Goal: Transaction & Acquisition: Purchase product/service

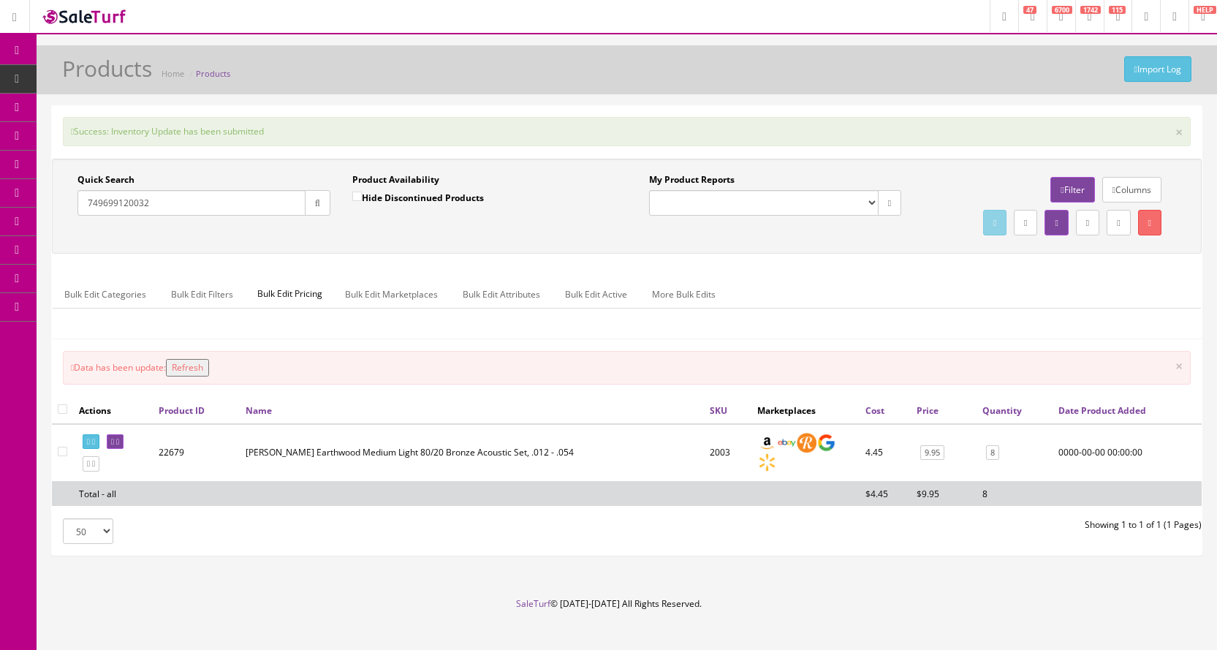
scroll to position [1, 0]
click at [162, 192] on input "749699120032" at bounding box center [191, 202] width 228 height 26
drag, startPoint x: 167, startPoint y: 202, endPoint x: 75, endPoint y: 208, distance: 91.6
click at [75, 208] on div "Quick Search 749699120032 Date From" at bounding box center [204, 199] width 275 height 53
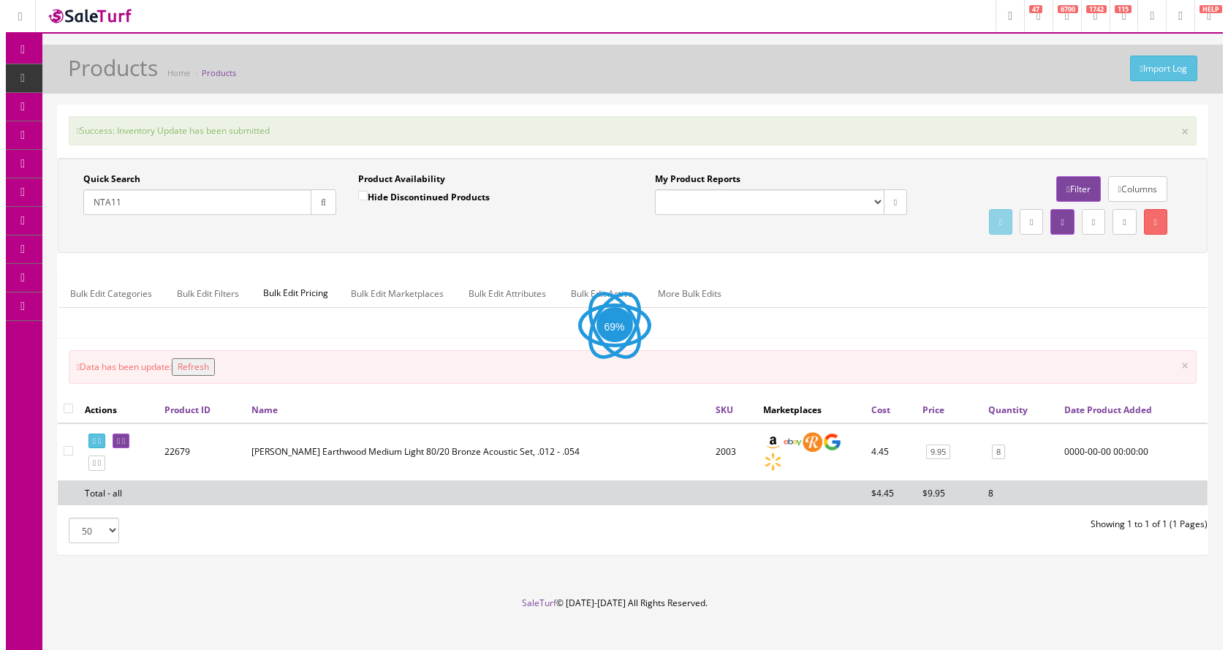
scroll to position [0, 0]
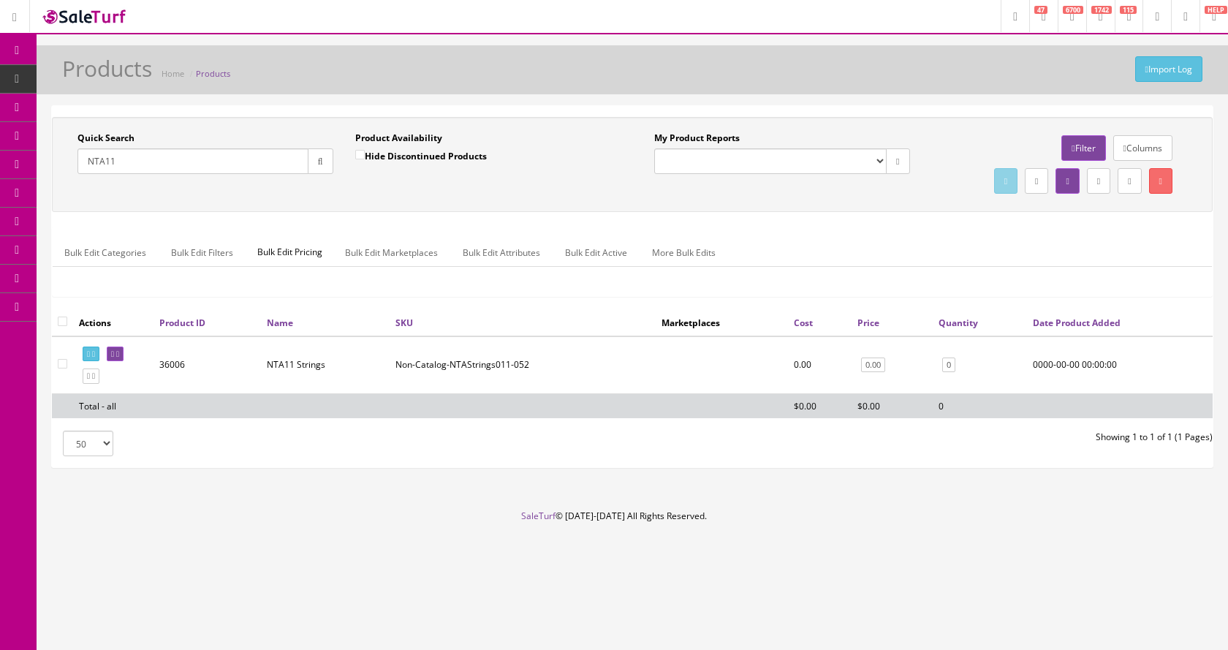
type input "NTA11"
click at [359, 154] on input "Hide Discontinued Products" at bounding box center [360, 155] width 10 height 10
checkbox input "true"
click at [100, 126] on link "POS Console" at bounding box center [114, 136] width 154 height 29
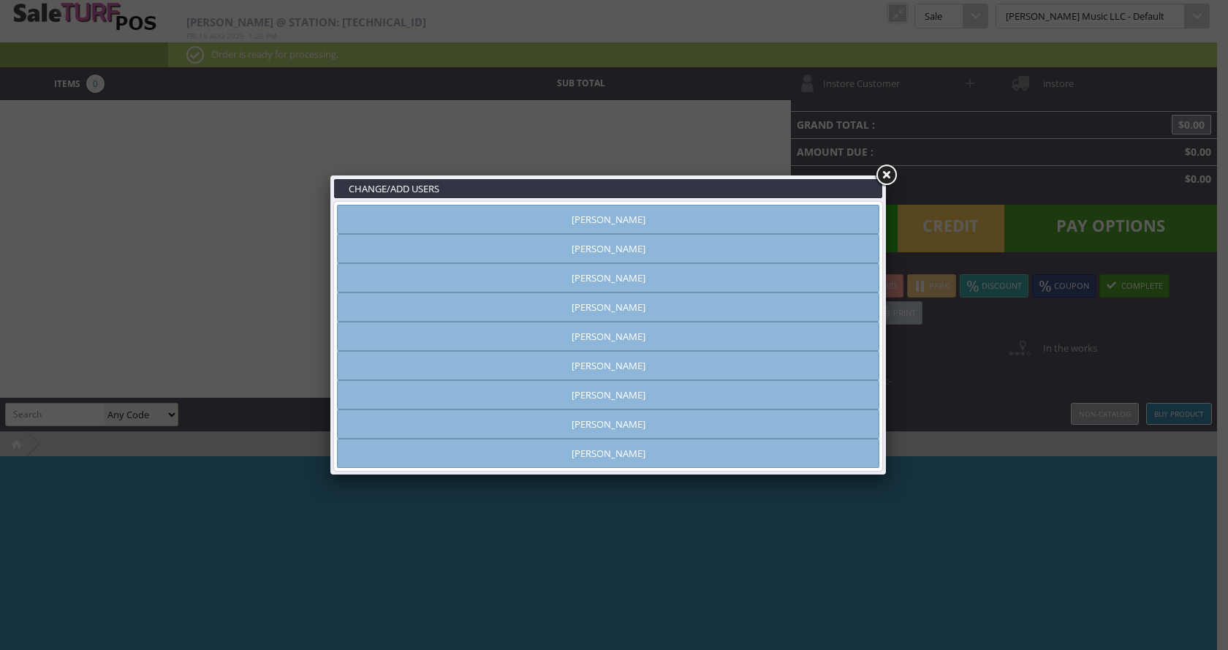
type input "[PERSON_NAME]"
click at [768, 302] on link "[PERSON_NAME]" at bounding box center [608, 306] width 542 height 29
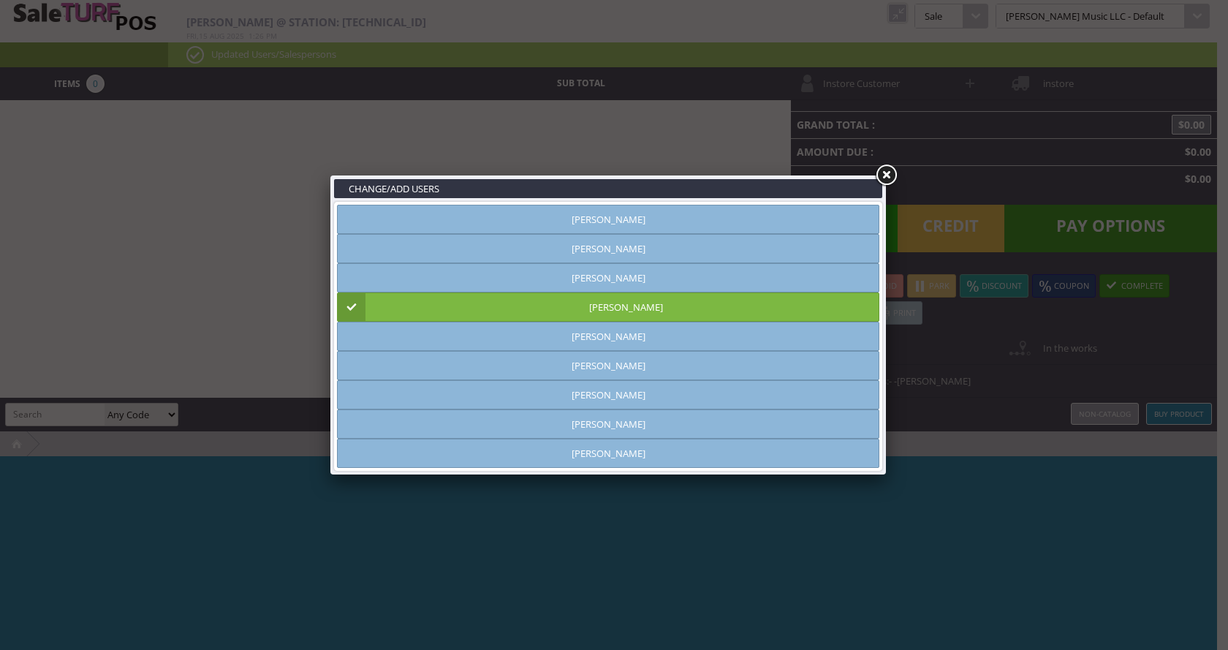
click at [888, 175] on link at bounding box center [886, 175] width 26 height 26
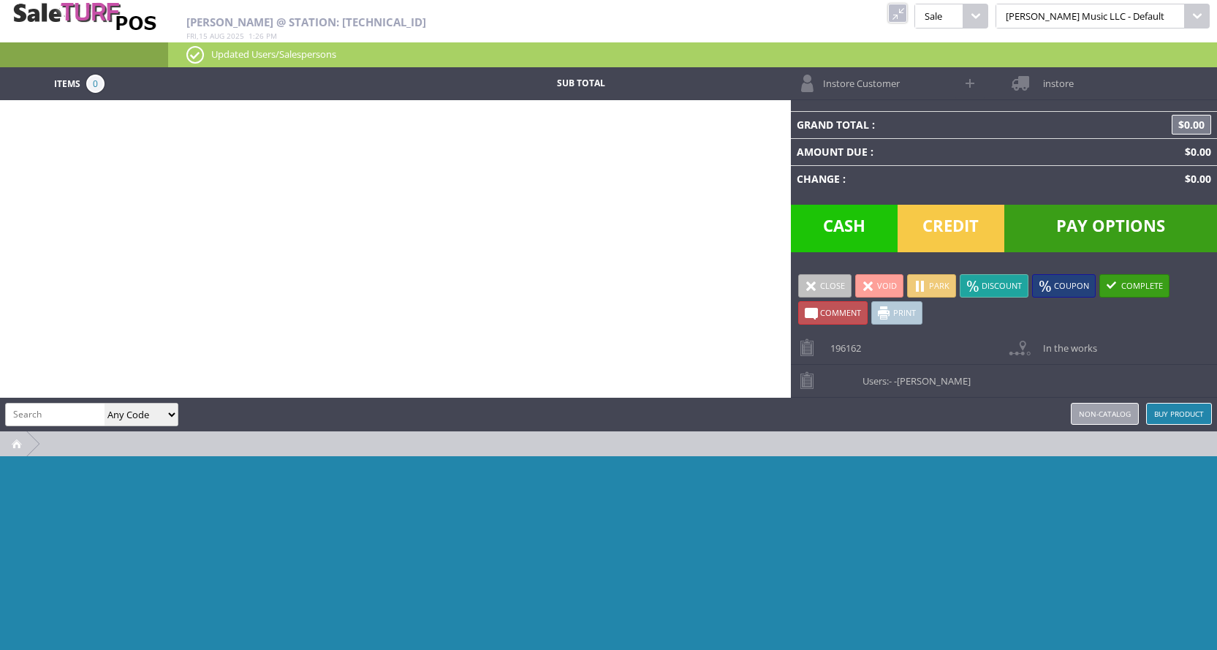
click at [72, 410] on input "search" at bounding box center [55, 414] width 99 height 21
type input "SERVICE"
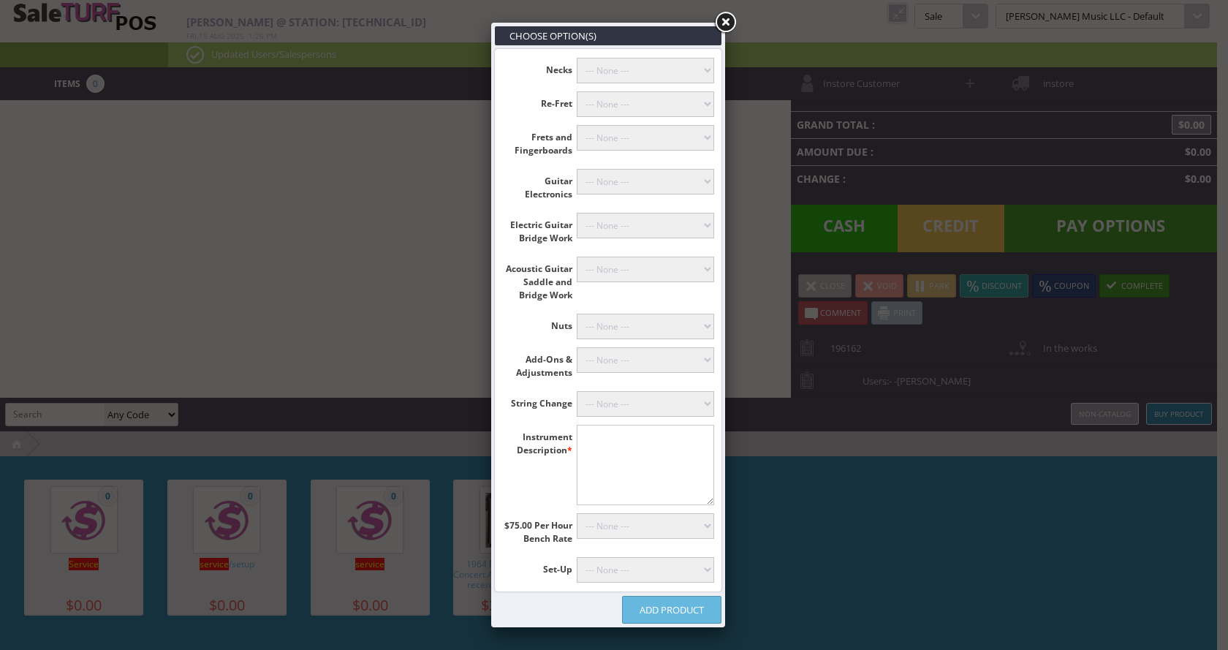
click at [618, 450] on textarea"] at bounding box center [646, 465] width 138 height 80
type textarea"] "c"
type textarea"] "Classical"
click at [629, 402] on select"] "--- None --- [PERSON_NAME] (+$60.00) Classicals, Latin, & Mandolin (+$30.00) 12…" at bounding box center [646, 404] width 138 height 26
select select"] "18"
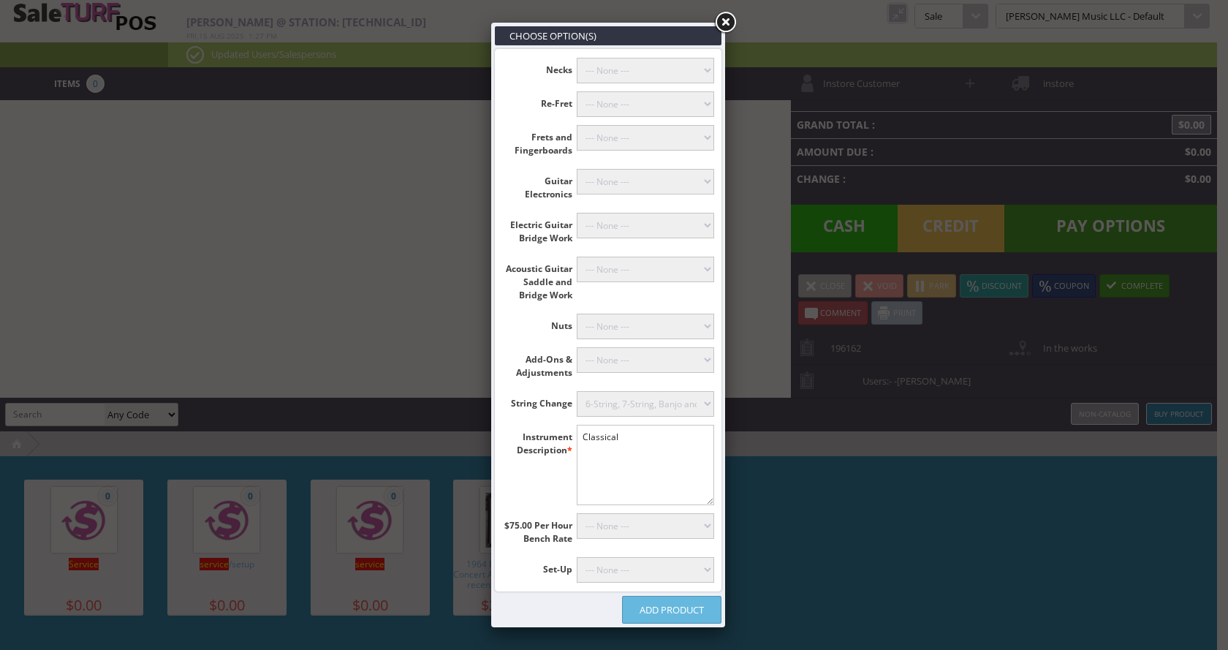
click at [577, 391] on select"] "--- None --- [PERSON_NAME] (+$60.00) Classicals, Latin, & Mandolin (+$30.00) 12…" at bounding box center [646, 404] width 138 height 26
drag, startPoint x: 635, startPoint y: 436, endPoint x: 582, endPoint y: 438, distance: 53.4
click at [582, 438] on textarea"] "Classical" at bounding box center [646, 465] width 138 height 80
type textarea"] "Nylon Folk"
click at [662, 613] on link "Add Product" at bounding box center [671, 610] width 99 height 28
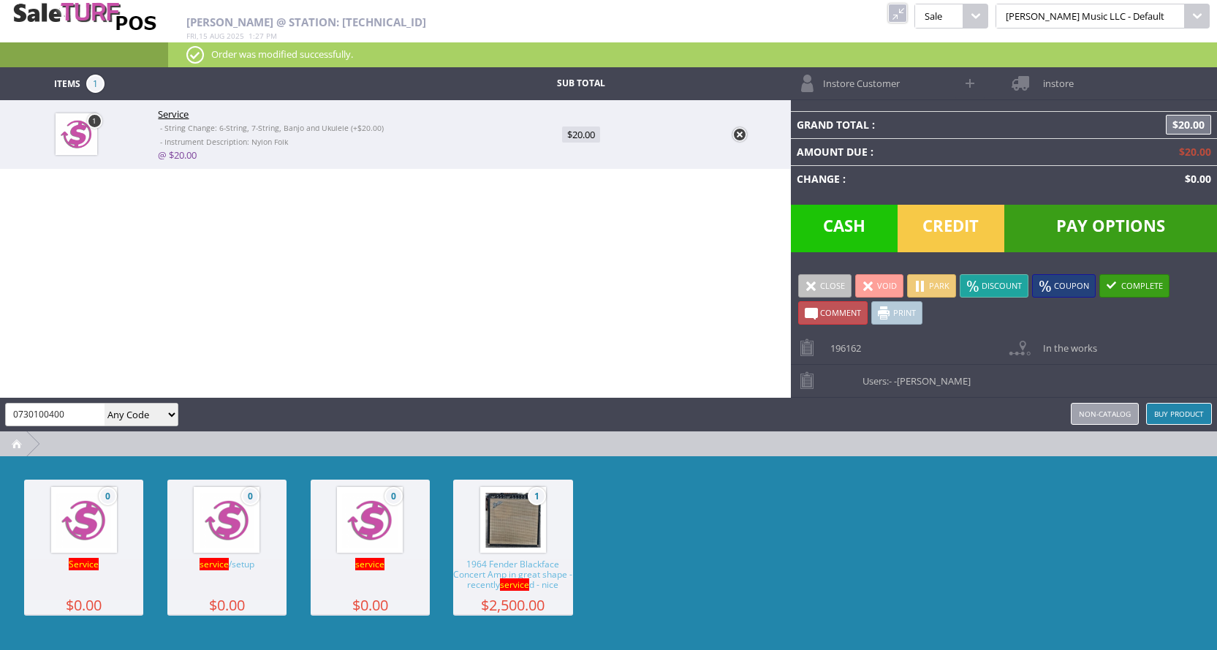
type input "0730100400"
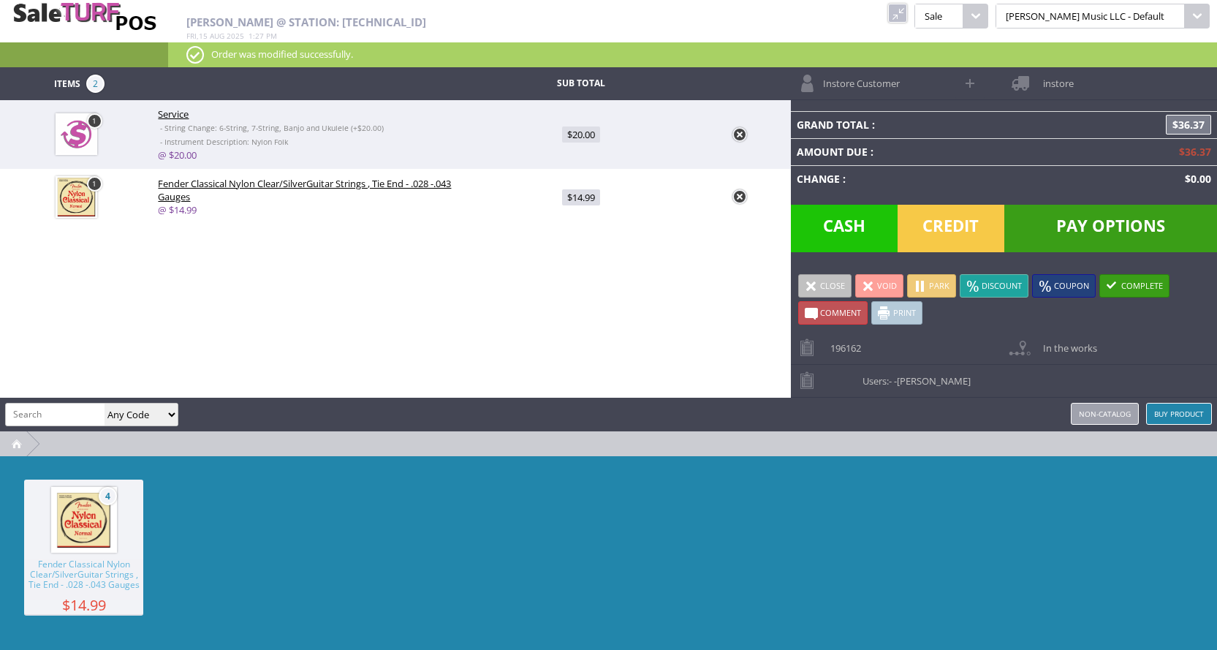
click at [60, 415] on input "search" at bounding box center [55, 414] width 99 height 21
type input "service"
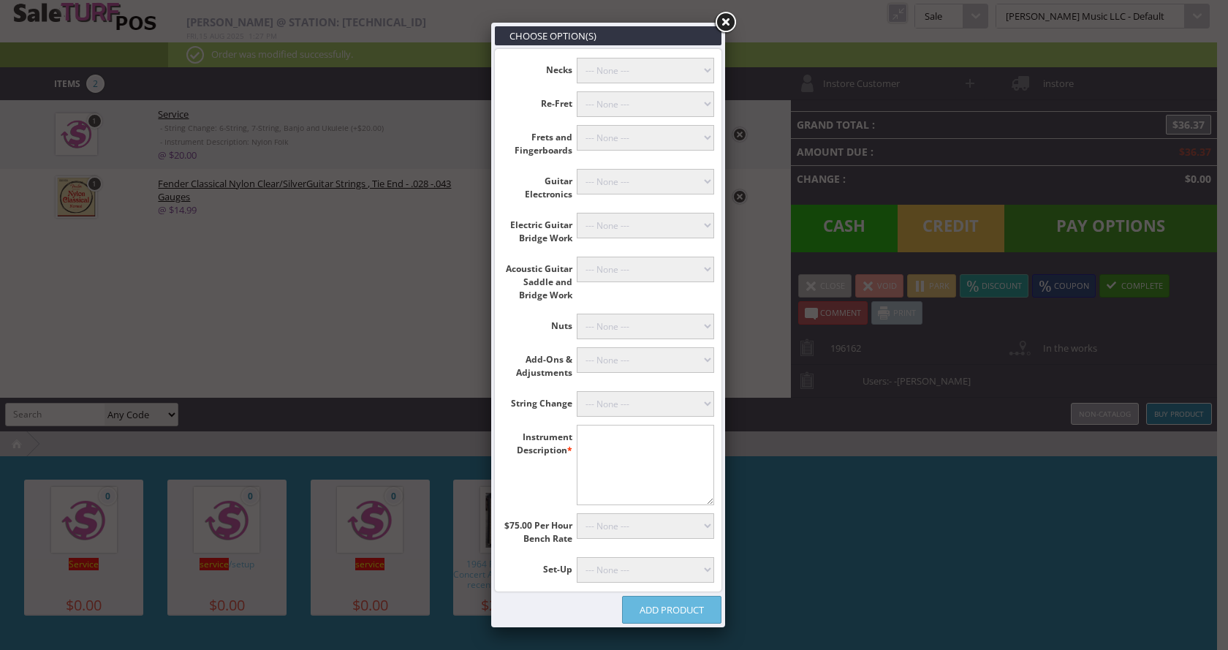
drag, startPoint x: 759, startPoint y: 449, endPoint x: 727, endPoint y: 452, distance: 32.3
click at [758, 449] on div "Choose Option(s) Necks --- None --- Dowel and Drill Stripped Neck (+$40.00) [GE…" at bounding box center [614, 325] width 1228 height 650
click at [651, 466] on textarea"] at bounding box center [646, 465] width 138 height 80
type textarea"] "Sigma Acoustic"
click at [623, 413] on select"] "--- None --- [PERSON_NAME] (+$60.00) Classicals, Latin, & Mandolin (+$30.00) 12…" at bounding box center [646, 404] width 138 height 26
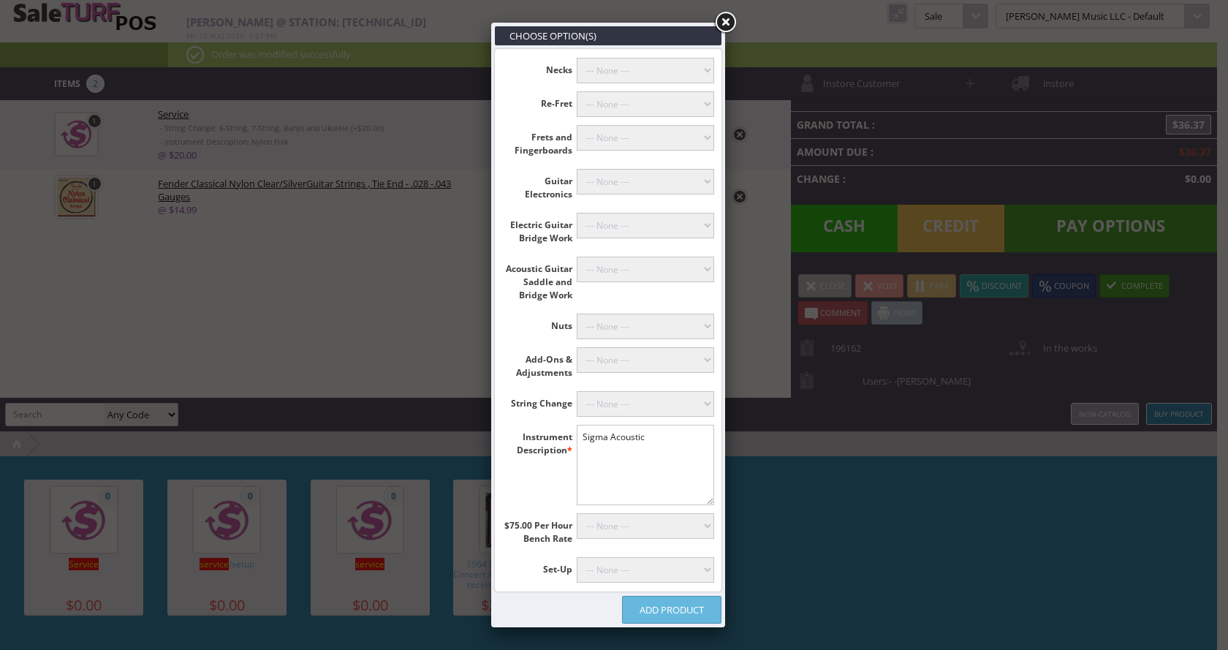
select select"] "18"
click at [577, 391] on select"] "--- None --- [PERSON_NAME] (+$60.00) Classicals, Latin, & Mandolin (+$30.00) 12…" at bounding box center [646, 404] width 138 height 26
click at [634, 573] on select"] "--- None --- Mandolin or Archtop (+$89.00) With Fret Level, Recrown & Polish (+…" at bounding box center [646, 570] width 138 height 26
click at [621, 522] on select"] "--- None --- 10 Hours (+$750.00) 9 Hours (+$675.00) 8 Hours (+$600.00) 7 Hours …" at bounding box center [646, 526] width 138 height 26
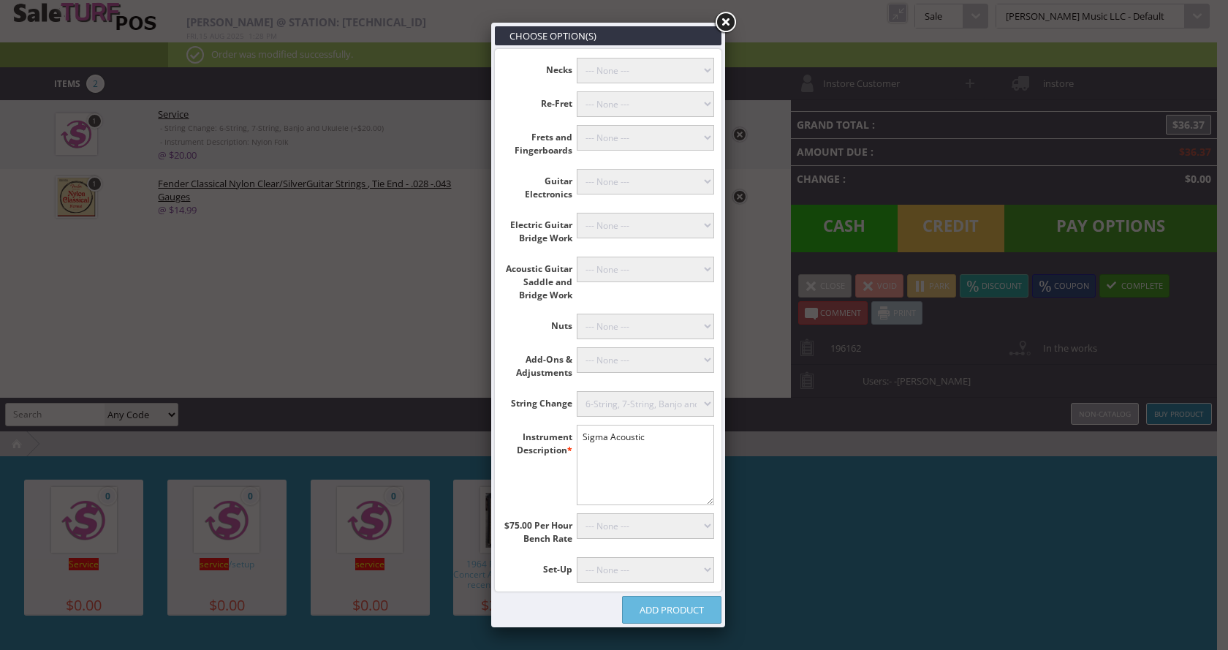
click at [621, 529] on select"] "--- None --- 10 Hours (+$750.00) 9 Hours (+$675.00) 8 Hours (+$600.00) 7 Hours …" at bounding box center [646, 526] width 138 height 26
click at [634, 532] on select"] "--- None --- 10 Hours (+$750.00) 9 Hours (+$675.00) 8 Hours (+$600.00) 7 Hours …" at bounding box center [646, 526] width 138 height 26
select select"] "4"
click at [577, 513] on select"] "--- None --- 10 Hours (+$750.00) 9 Hours (+$675.00) 8 Hours (+$600.00) 7 Hours …" at bounding box center [646, 526] width 138 height 26
click at [675, 608] on link "Add Product" at bounding box center [671, 610] width 99 height 28
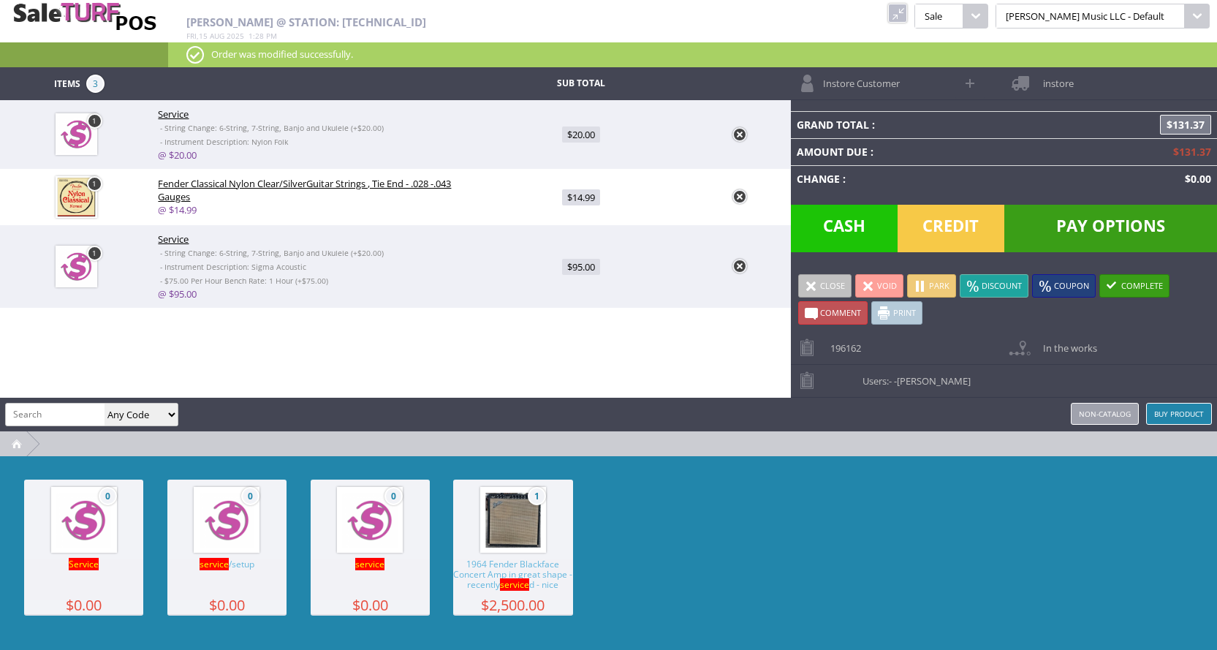
click at [577, 265] on span "$95.00" at bounding box center [581, 267] width 38 height 16
type input "95"
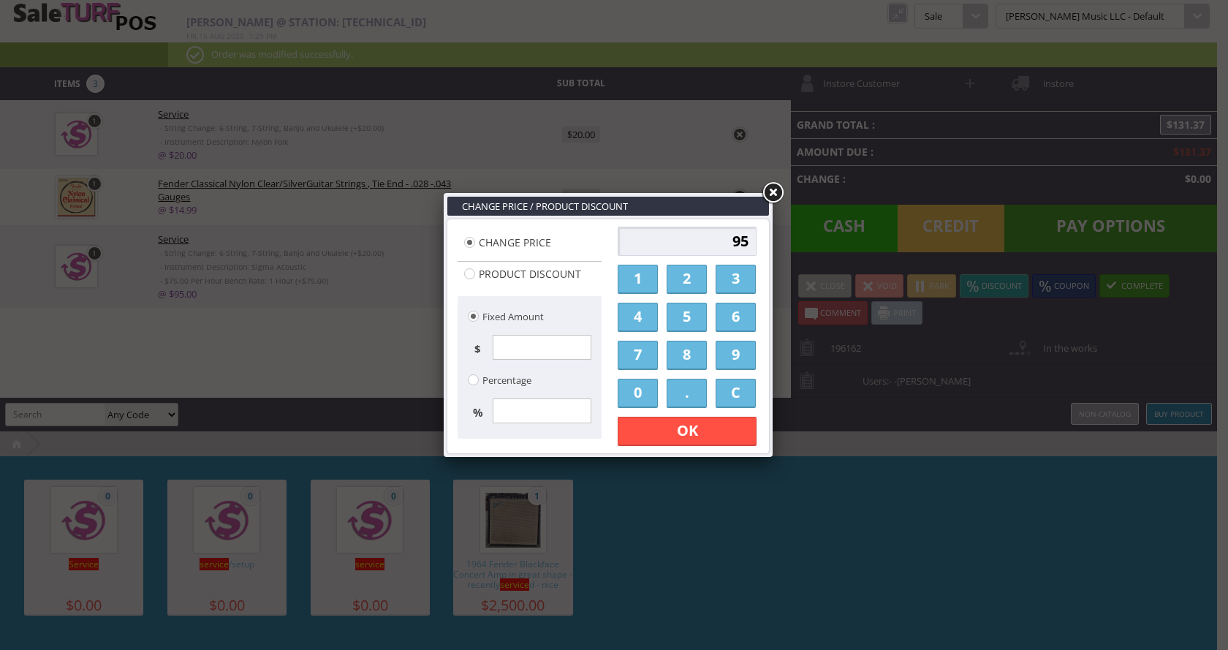
drag, startPoint x: 730, startPoint y: 248, endPoint x: 754, endPoint y: 244, distance: 24.4
click at [754, 244] on input "95" at bounding box center [687, 241] width 139 height 29
type input "57.5"
click at [699, 433] on link "OK" at bounding box center [687, 431] width 139 height 29
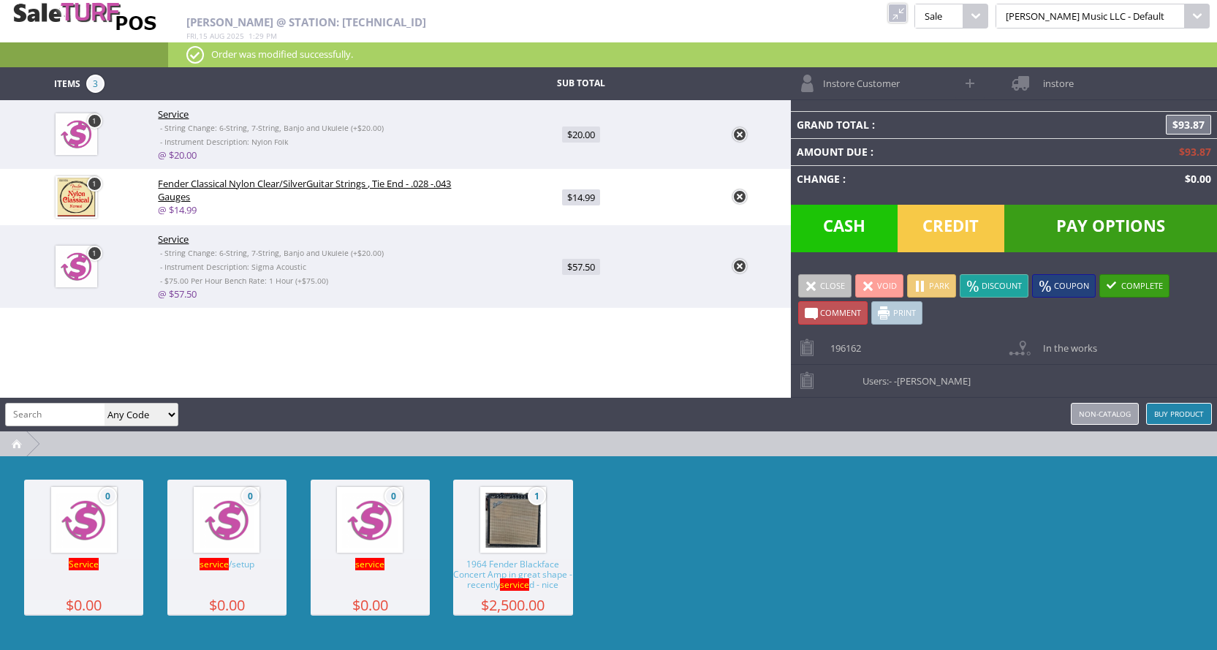
click at [69, 417] on input "search" at bounding box center [55, 414] width 99 height 21
click at [39, 420] on input "search" at bounding box center [55, 414] width 99 height 21
type input "0730860403"
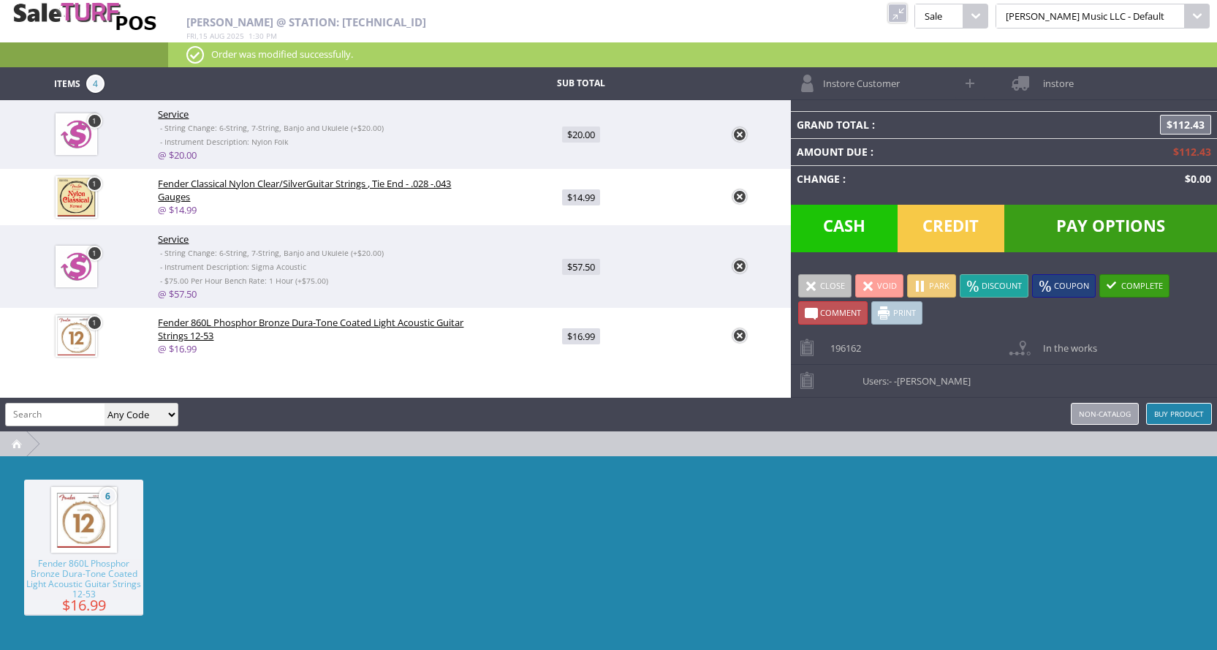
click at [917, 87] on link "Instore Customer" at bounding box center [873, 83] width 164 height 32
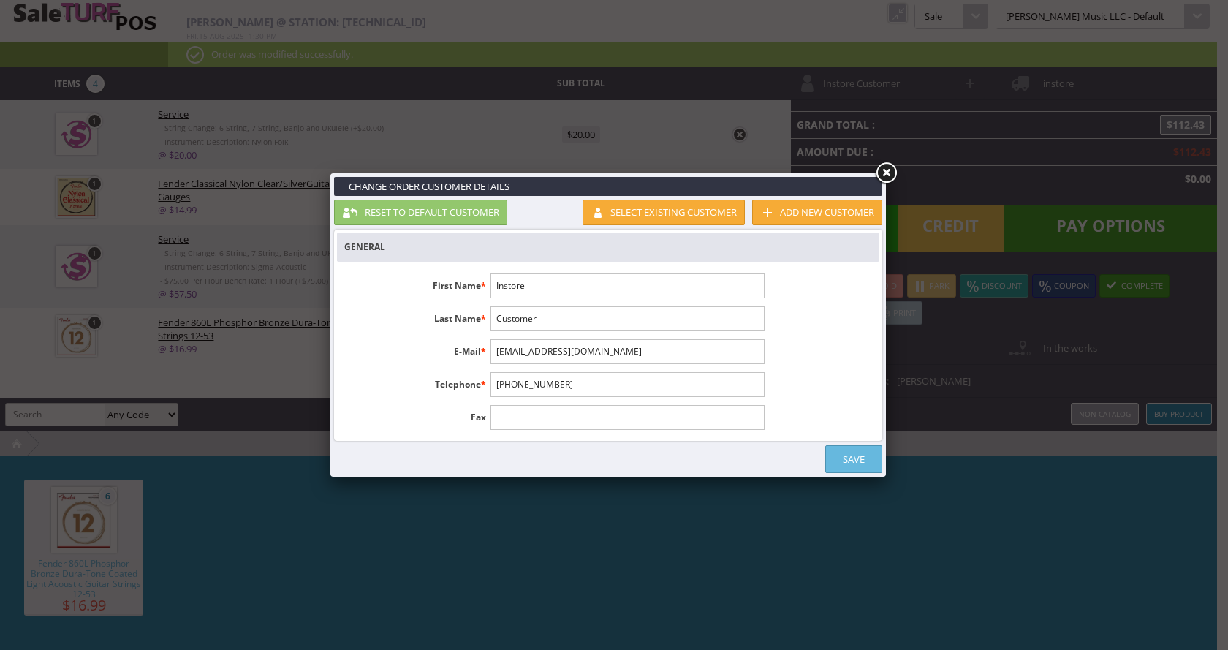
drag, startPoint x: 533, startPoint y: 288, endPoint x: 487, endPoint y: 283, distance: 46.3
click at [487, 283] on li "First Name * Instore" at bounding box center [554, 285] width 434 height 25
click at [551, 290] on input "Instore" at bounding box center [626, 285] width 273 height 25
type input "I"
type input "[PERSON_NAME]"
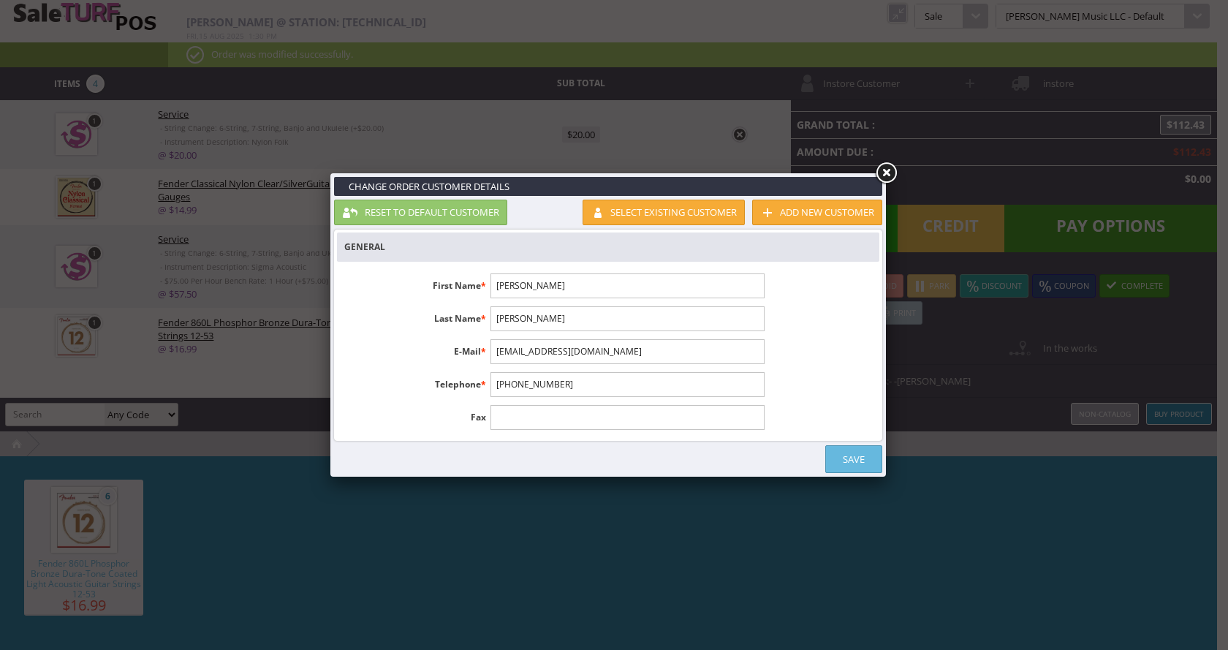
type input "[PERSON_NAME]"
type input "8167682377"
click at [846, 464] on link "Save" at bounding box center [853, 459] width 57 height 28
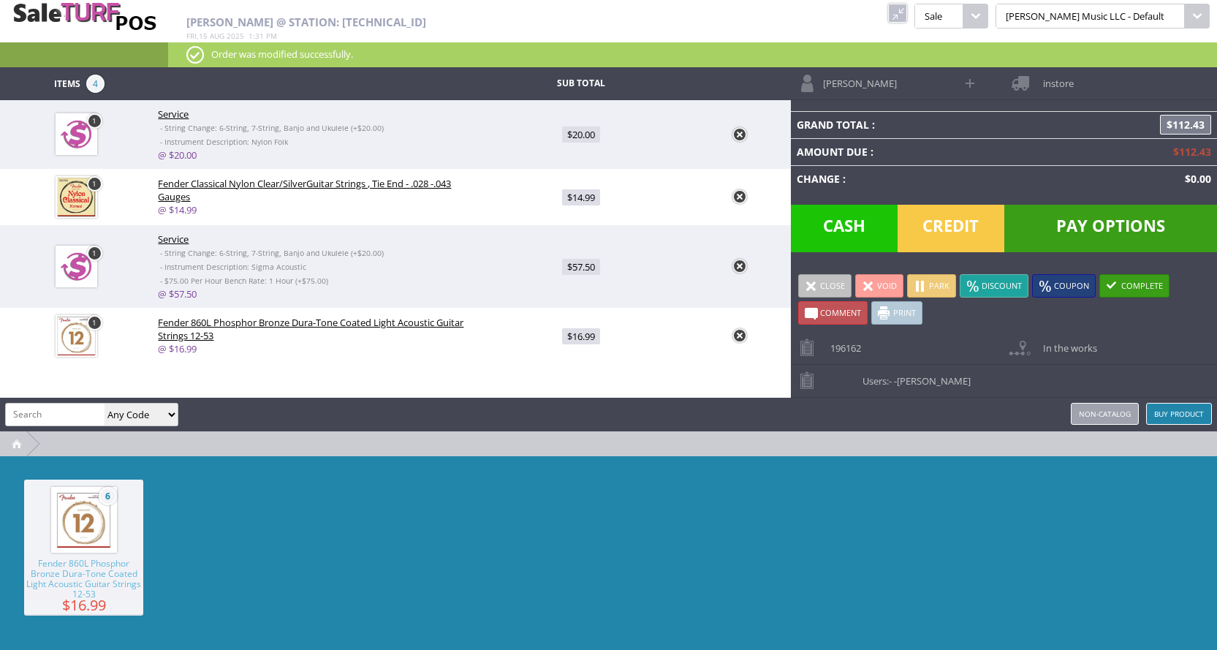
click at [926, 285] on link "Park" at bounding box center [931, 285] width 49 height 23
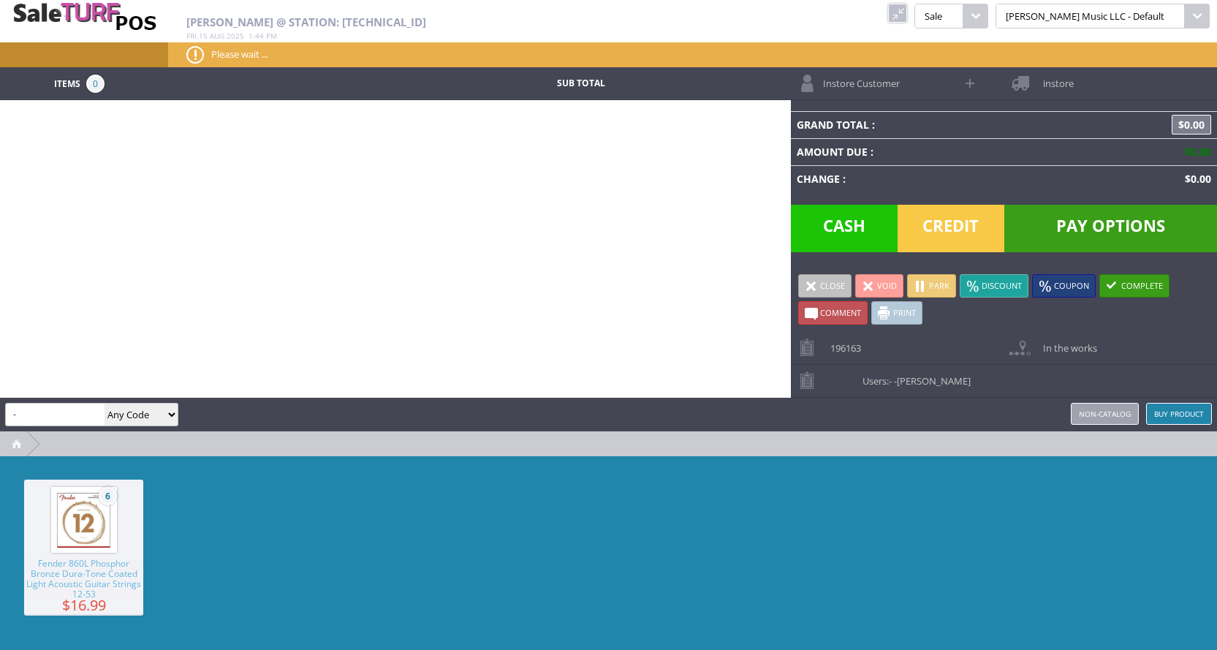
scroll to position [0, 823]
type input "-"
